Goal: Information Seeking & Learning: Find specific page/section

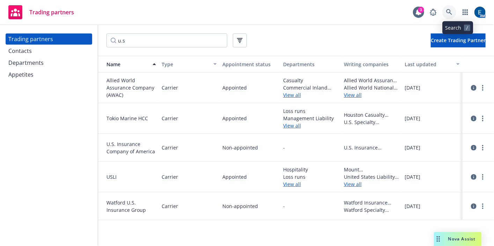
click at [452, 10] on icon at bounding box center [449, 12] width 6 height 6
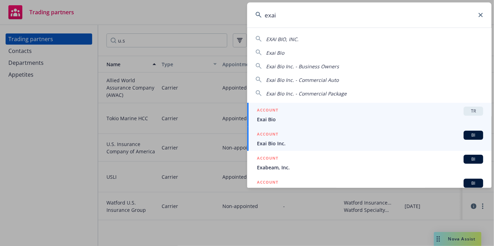
type input "exai"
click at [312, 132] on div "ACCOUNT BI" at bounding box center [370, 135] width 226 height 9
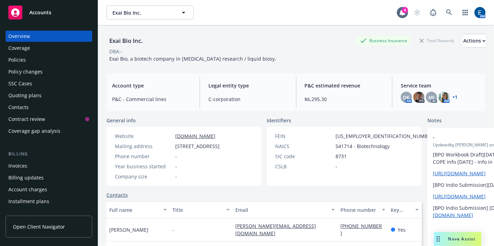
click at [27, 54] on div "Policies" at bounding box center [48, 59] width 81 height 11
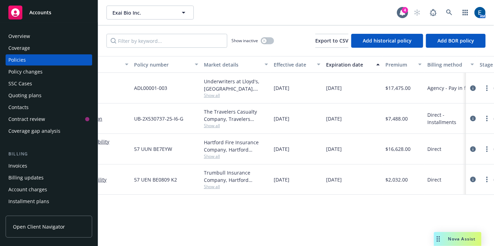
scroll to position [0, 176]
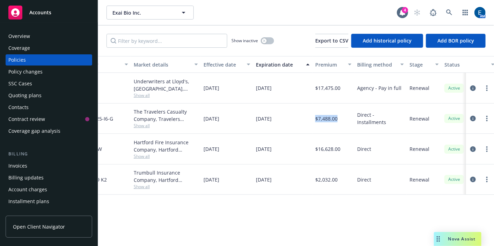
drag, startPoint x: 340, startPoint y: 99, endPoint x: 313, endPoint y: 100, distance: 26.5
click at [313, 104] on div "$7,488.00" at bounding box center [333, 119] width 42 height 30
click at [356, 106] on div "Direct - Installments" at bounding box center [380, 119] width 52 height 30
drag, startPoint x: 348, startPoint y: 100, endPoint x: 310, endPoint y: 100, distance: 37.7
click at [310, 104] on div "Workers' Compensation Workers' Compensation UB-2X530737-25-I6-G The Travelers C…" at bounding box center [258, 119] width 673 height 30
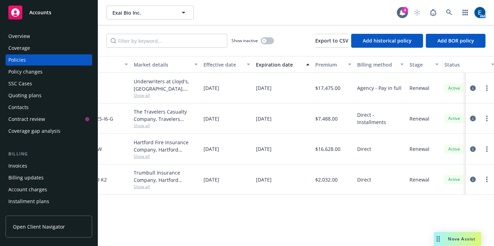
click at [474, 116] on icon "circleInformation" at bounding box center [473, 119] width 6 height 6
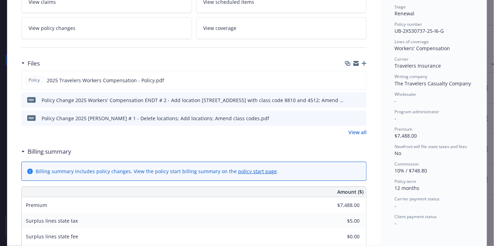
scroll to position [127, 0]
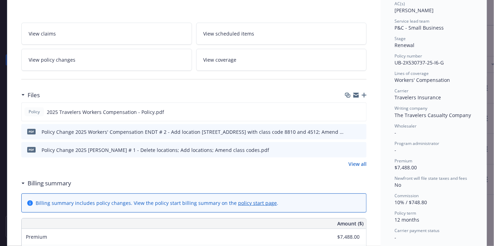
click at [375, 66] on div "Workers' Compensation [DATE] - [PERSON_NAME] Case #01720110 Policy limits were …" at bounding box center [193, 242] width 373 height 657
click at [358, 109] on icon "preview file" at bounding box center [359, 111] width 6 height 5
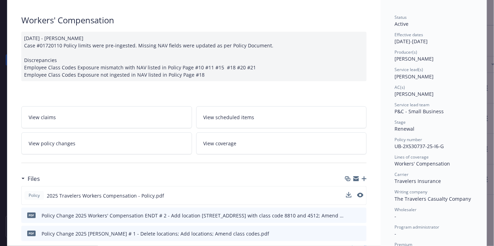
scroll to position [0, 0]
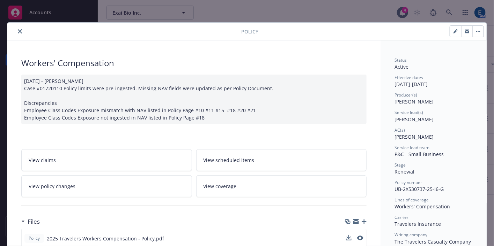
click at [18, 29] on icon "close" at bounding box center [20, 31] width 4 height 4
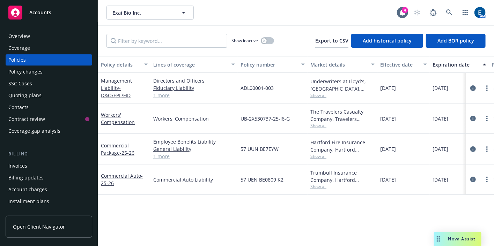
click at [307, 213] on div "Policy details Lines of coverage Policy number Market details Effective date Ex…" at bounding box center [296, 156] width 396 height 200
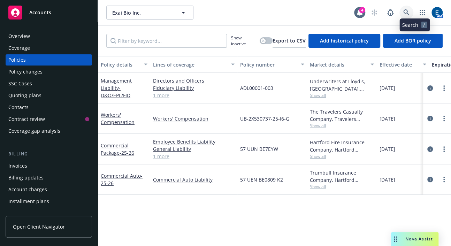
click at [410, 9] on icon at bounding box center [407, 12] width 6 height 6
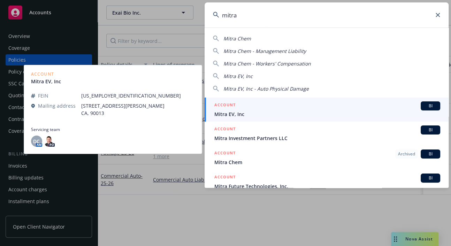
type input "mitra"
click at [269, 112] on span "Mitra EV, Inc" at bounding box center [327, 114] width 226 height 7
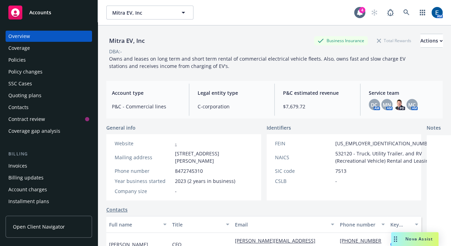
click at [13, 54] on div "Policies" at bounding box center [16, 59] width 17 height 11
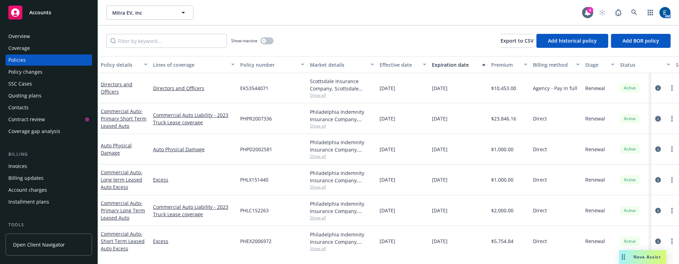
click at [493, 116] on icon "circleInformation" at bounding box center [659, 119] width 6 height 6
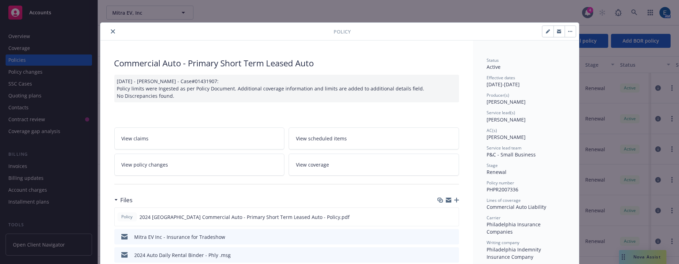
click at [111, 30] on icon "close" at bounding box center [113, 31] width 4 height 4
